Goal: Task Accomplishment & Management: Manage account settings

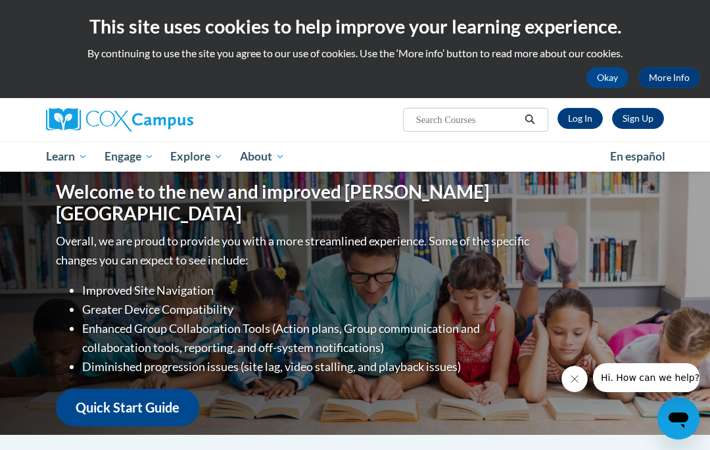
click at [581, 116] on link "Log In" at bounding box center [580, 118] width 45 height 21
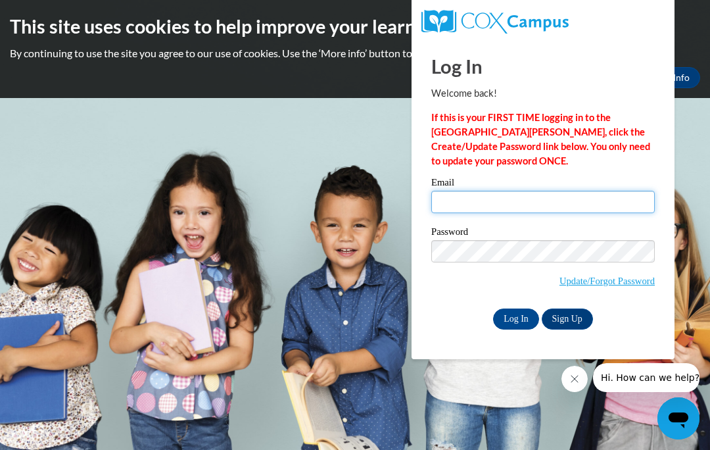
click at [491, 195] on input "Email" at bounding box center [543, 202] width 224 height 22
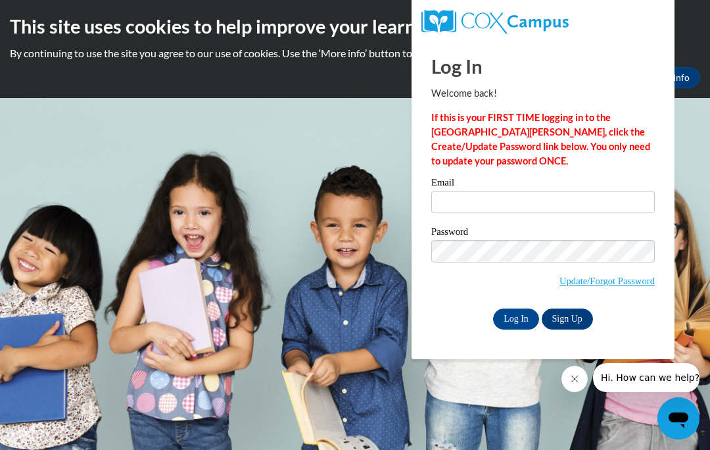
click at [633, 279] on link "Update/Forgot Password" at bounding box center [607, 281] width 95 height 11
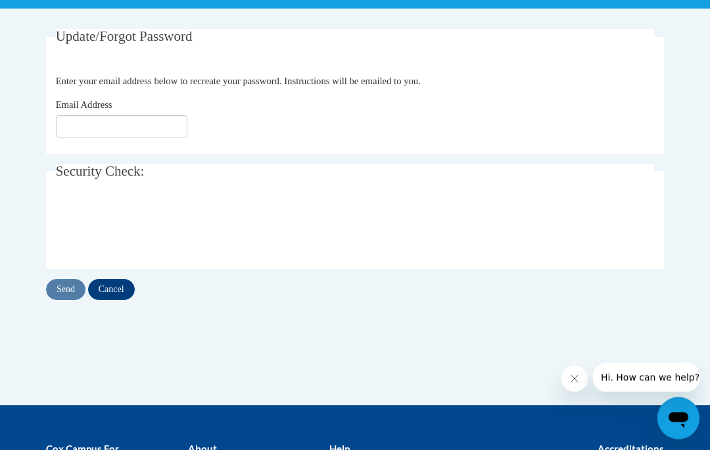
scroll to position [235, 0]
click at [124, 130] on input "Email Address" at bounding box center [122, 126] width 132 height 22
type input "noodles901@comcast.net"
click at [67, 290] on input "Send" at bounding box center [65, 289] width 39 height 21
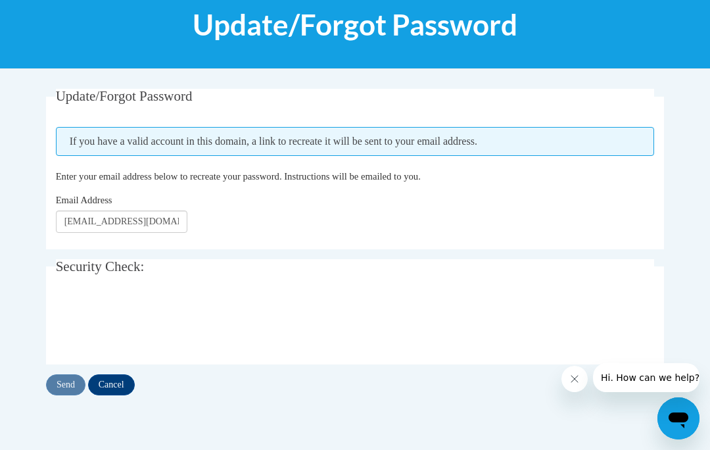
scroll to position [163, 0]
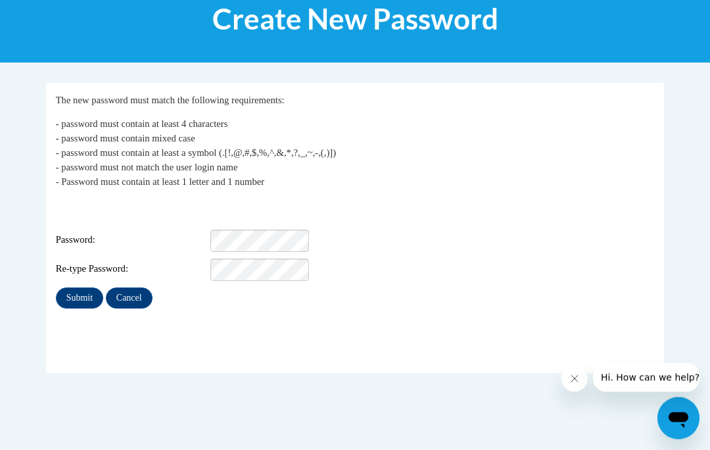
scroll to position [181, 0]
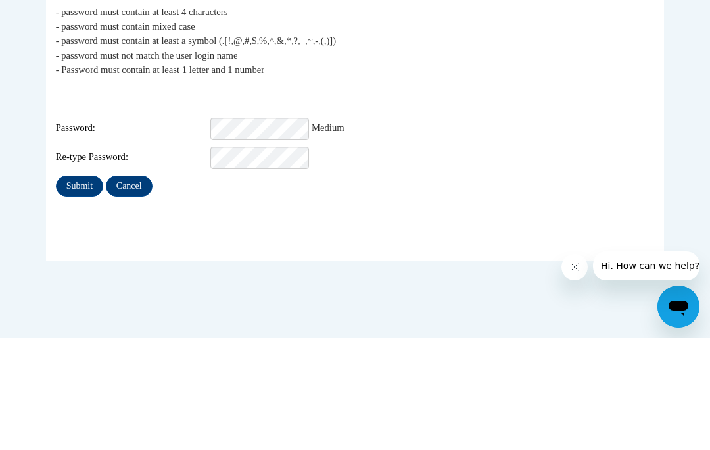
click at [80, 287] on input "Submit" at bounding box center [79, 297] width 47 height 21
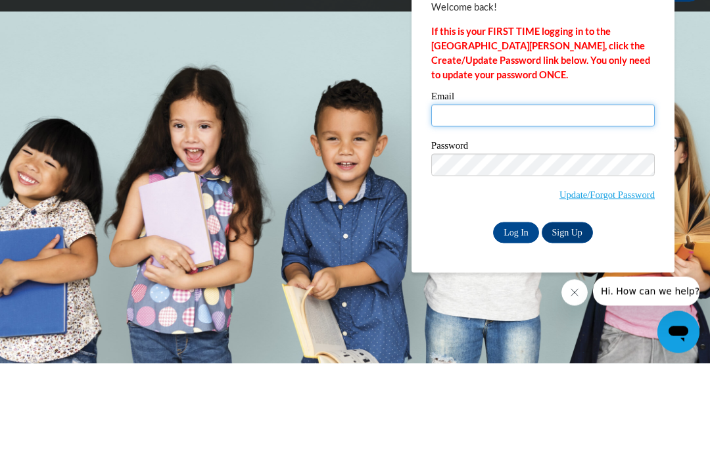
type input "[EMAIL_ADDRESS][DOMAIN_NAME]"
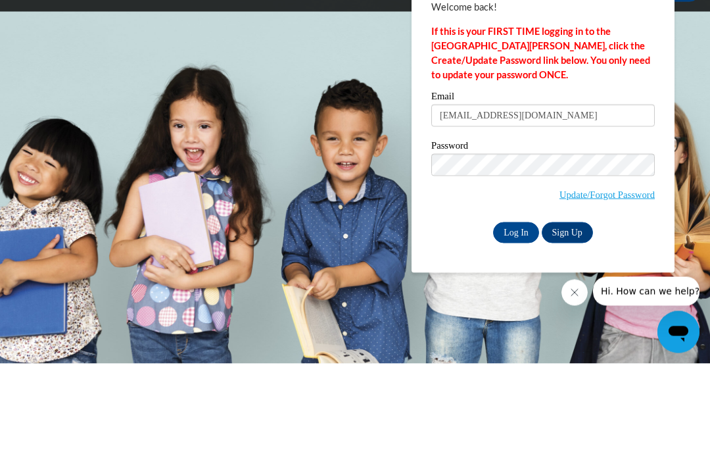
click at [516, 308] on input "Log In" at bounding box center [516, 318] width 46 height 21
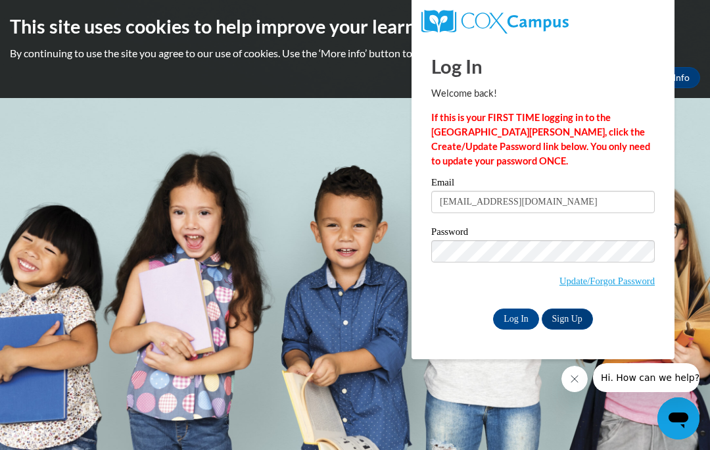
click at [515, 318] on input "Log In" at bounding box center [516, 318] width 46 height 21
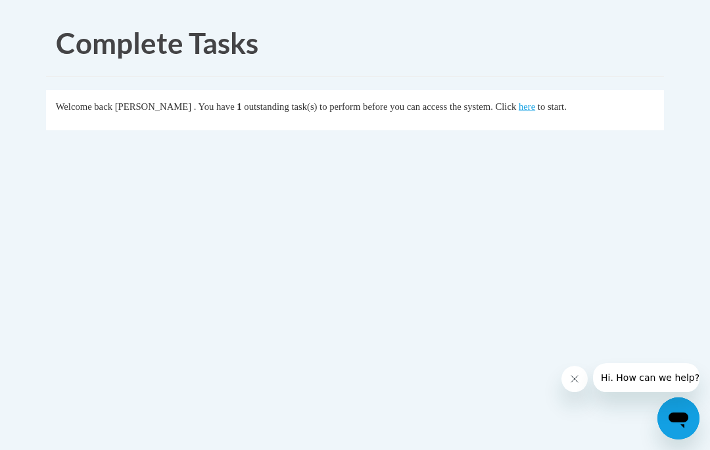
click at [519, 110] on link "here" at bounding box center [527, 106] width 16 height 11
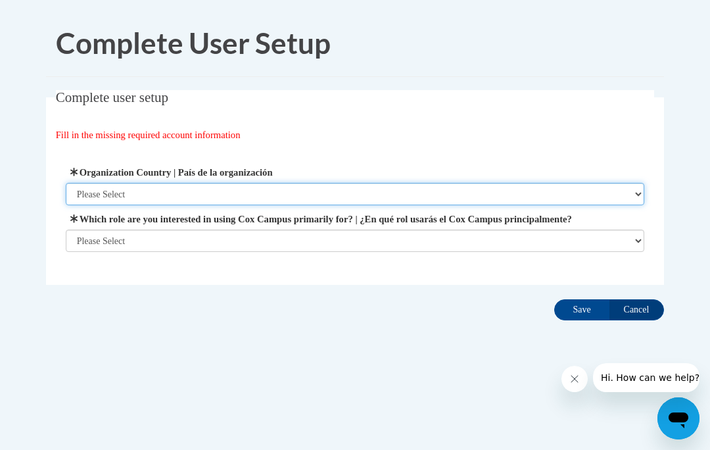
click at [638, 189] on select "Please Select [GEOGRAPHIC_DATA] | [GEOGRAPHIC_DATA] Outside of [GEOGRAPHIC_DATA…" at bounding box center [355, 194] width 579 height 22
select select "ad49bcad-a171-4b2e-b99c-48b446064914"
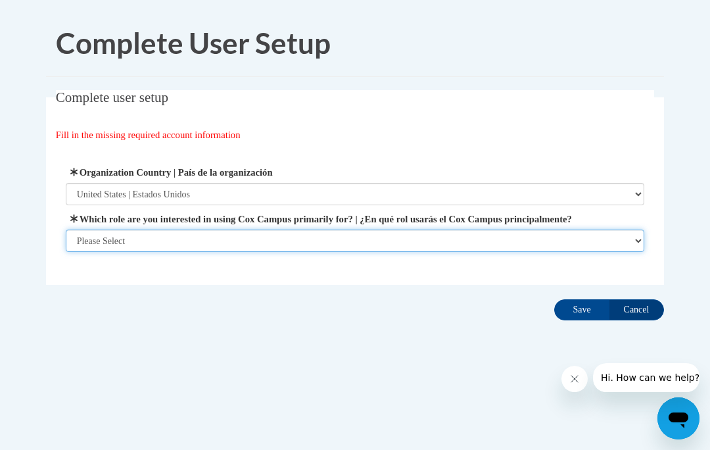
click at [635, 235] on select "Please Select College/University | Colegio/Universidad Community/Nonprofit Part…" at bounding box center [355, 240] width 579 height 22
select select "49058d88-fc43-4af8-93ac-fa8ced758464"
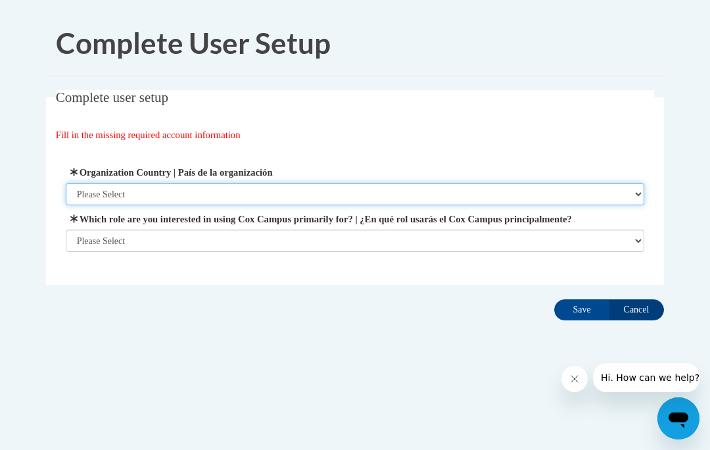
click at [633, 197] on select "Please Select [GEOGRAPHIC_DATA] | [GEOGRAPHIC_DATA] Outside of [GEOGRAPHIC_DATA…" at bounding box center [355, 194] width 579 height 22
select select "ad49bcad-a171-4b2e-b99c-48b446064914"
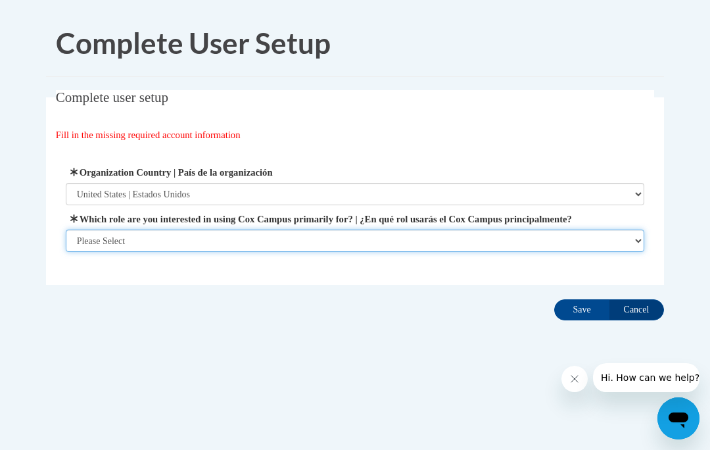
click at [81, 238] on select "Please Select College/University | Colegio/Universidad Community/Nonprofit Part…" at bounding box center [355, 240] width 579 height 22
select select "fbf2d438-af2f-41f8-98f1-81c410e29de3"
